Goal: Information Seeking & Learning: Find contact information

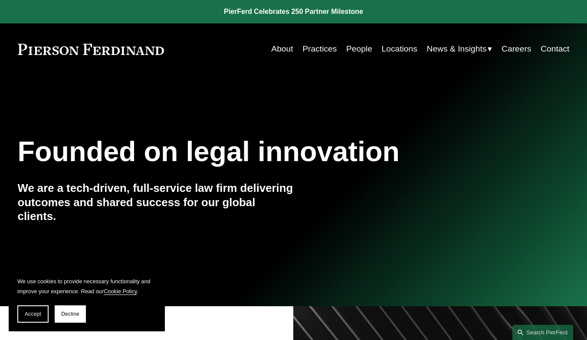
click at [361, 46] on link "People" at bounding box center [359, 49] width 26 height 16
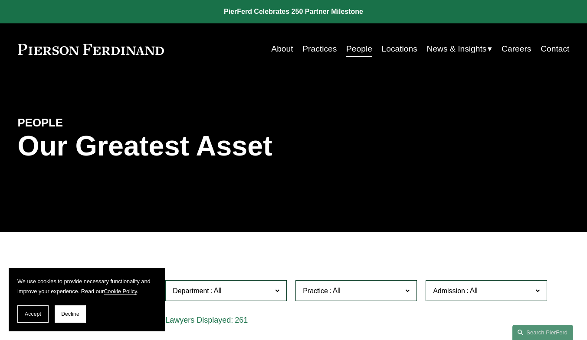
scroll to position [159, 0]
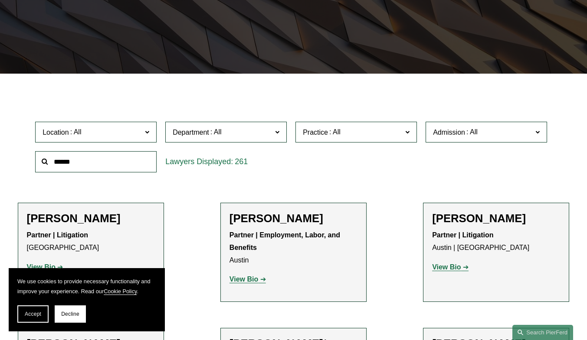
click at [94, 163] on input "text" at bounding box center [95, 161] width 121 height 21
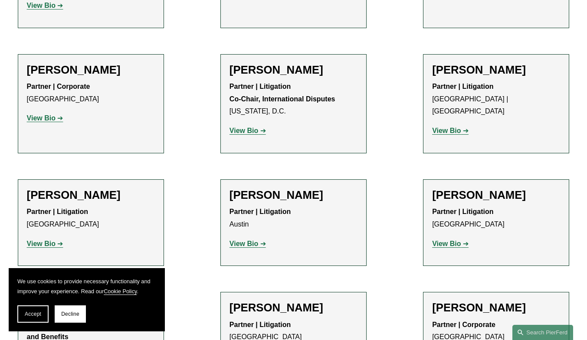
scroll to position [1749, 0]
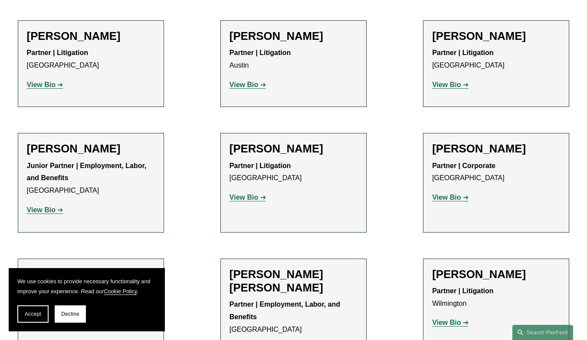
click at [247, 194] on strong "View Bio" at bounding box center [243, 197] width 29 height 7
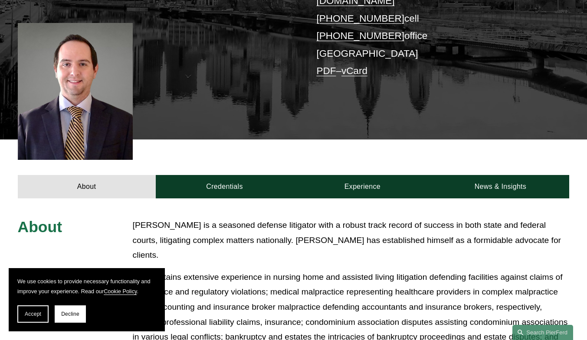
scroll to position [159, 0]
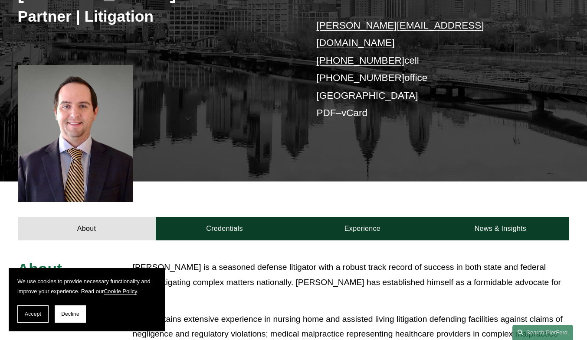
click at [347, 217] on link "Experience" at bounding box center [362, 229] width 138 height 24
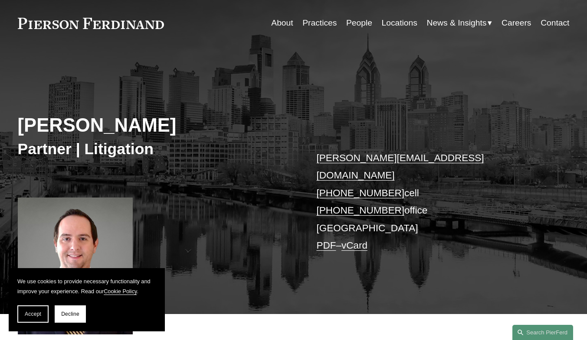
scroll to position [185, 0]
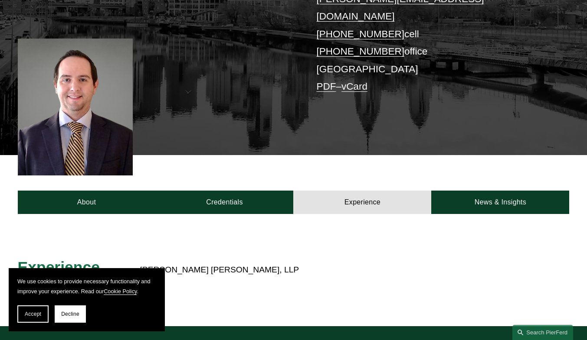
click at [510, 193] on link "News & Insights" at bounding box center [500, 203] width 138 height 24
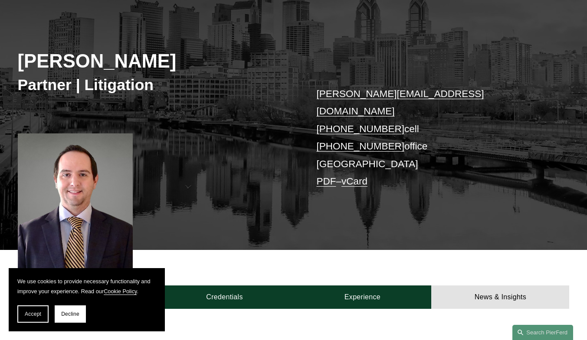
scroll to position [26, 0]
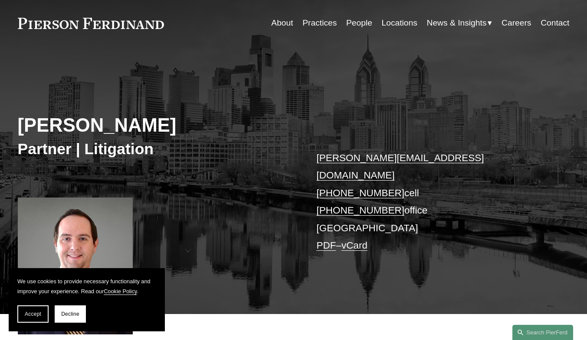
click at [325, 240] on link "PDF" at bounding box center [326, 245] width 20 height 11
drag, startPoint x: 378, startPoint y: 196, endPoint x: 480, endPoint y: 251, distance: 115.9
click at [480, 251] on div "Kevin M. Buttery Partner | Litigation kevin.buttery@pierferd.com +1.856.904.876…" at bounding box center [293, 191] width 587 height 248
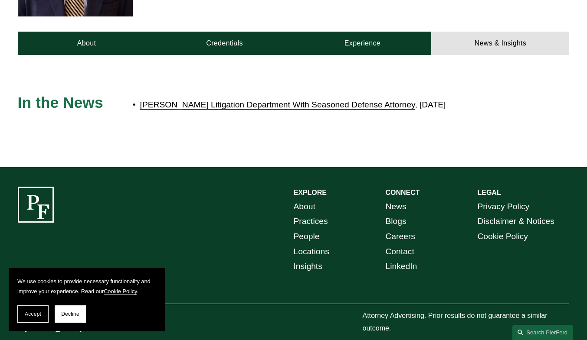
scroll to position [0, 0]
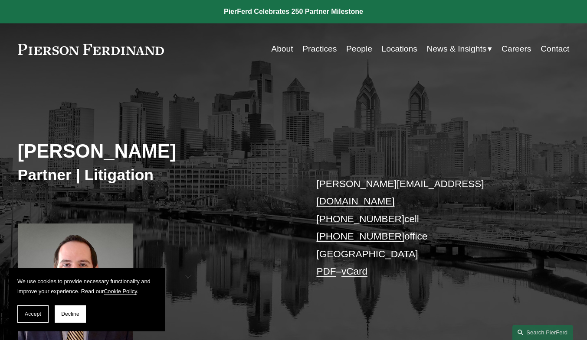
drag, startPoint x: 32, startPoint y: 312, endPoint x: 43, endPoint y: 308, distance: 11.4
click at [33, 311] on span "Accept" at bounding box center [33, 314] width 16 height 6
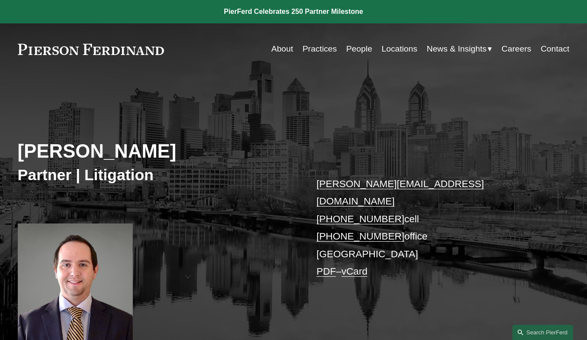
click at [393, 52] on link "Locations" at bounding box center [400, 49] width 36 height 16
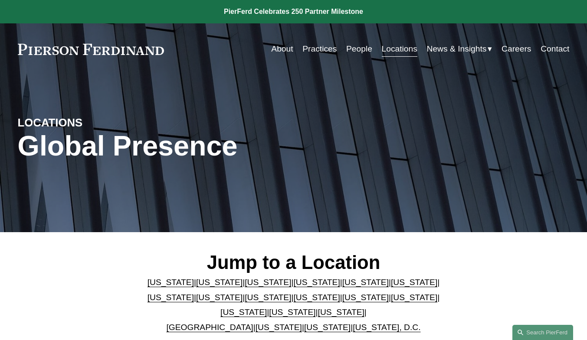
click at [270, 317] on link "[US_STATE]" at bounding box center [292, 312] width 46 height 9
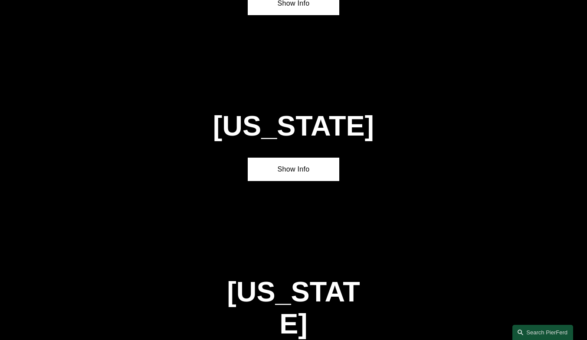
scroll to position [2539, 0]
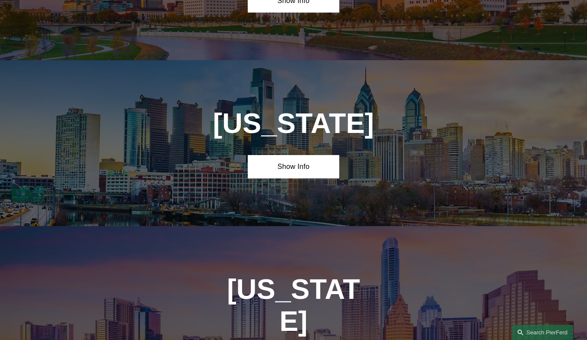
click at [295, 155] on link "Show Info" at bounding box center [294, 167] width 92 height 24
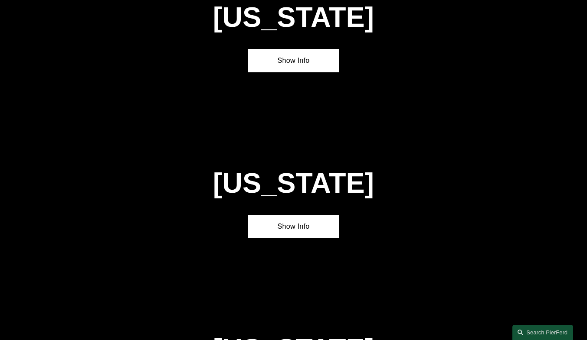
scroll to position [1779, 0]
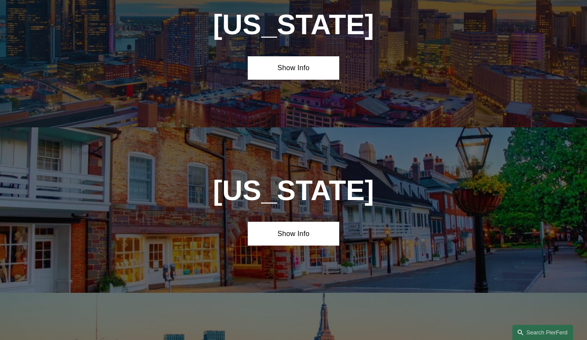
drag, startPoint x: 322, startPoint y: 199, endPoint x: 352, endPoint y: 200, distance: 29.5
click at [322, 222] on link "Show Info" at bounding box center [294, 234] width 92 height 24
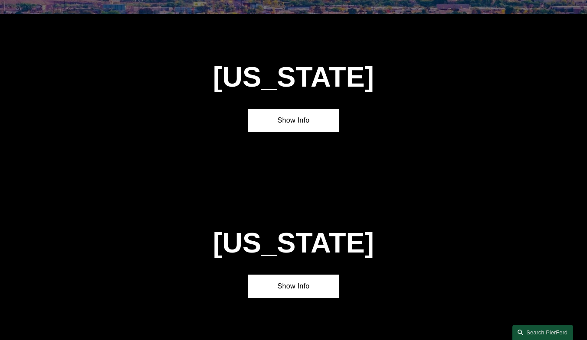
scroll to position [0, 0]
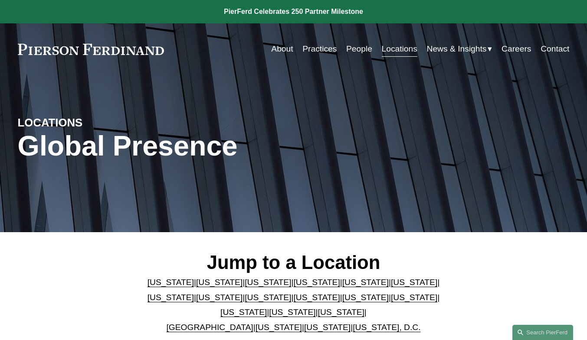
click at [363, 49] on link "People" at bounding box center [359, 49] width 26 height 16
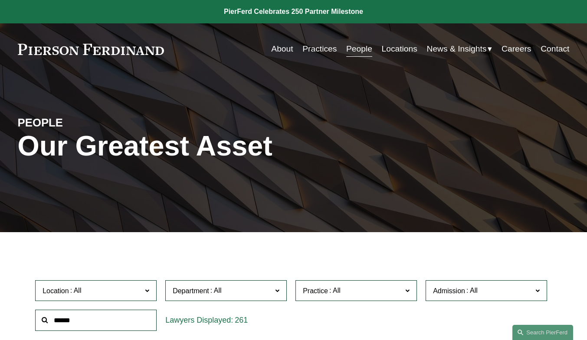
scroll to position [159, 0]
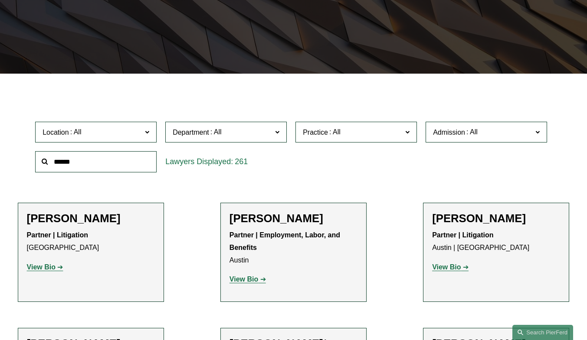
click at [146, 136] on span at bounding box center [147, 131] width 4 height 11
click at [0, 0] on link "[GEOGRAPHIC_DATA]" at bounding box center [0, 0] width 0 height 0
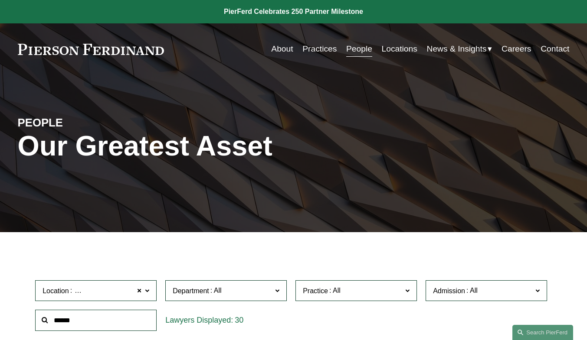
scroll to position [159, 0]
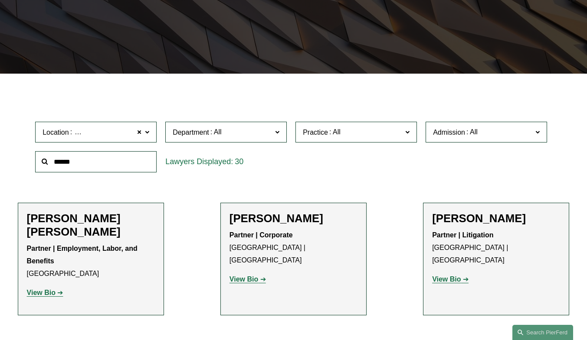
click at [146, 133] on span at bounding box center [147, 131] width 4 height 11
click at [0, 0] on link "[GEOGRAPHIC_DATA]" at bounding box center [0, 0] width 0 height 0
